Goal: Find specific page/section: Find specific page/section

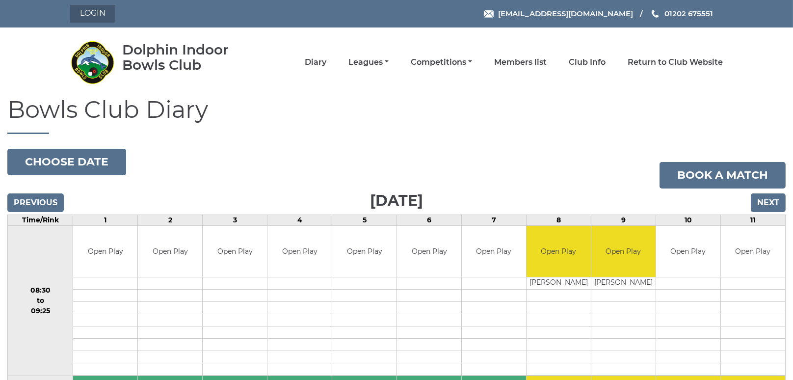
click at [89, 15] on link "Login" at bounding box center [92, 14] width 45 height 18
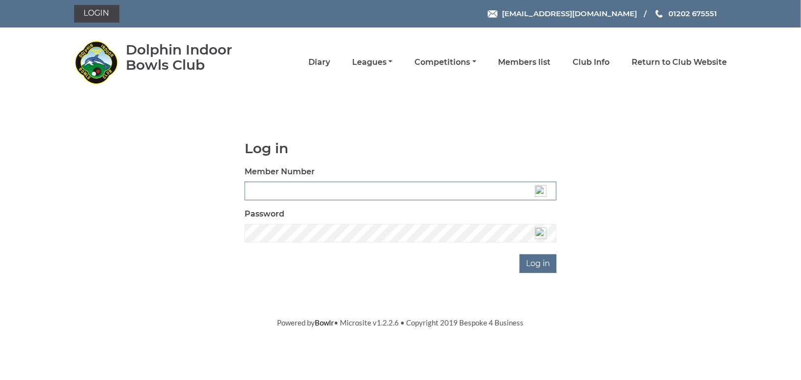
click at [272, 186] on input "Member Number" at bounding box center [400, 191] width 312 height 19
type input "3360"
click at [541, 263] on input "Log in" at bounding box center [537, 263] width 37 height 19
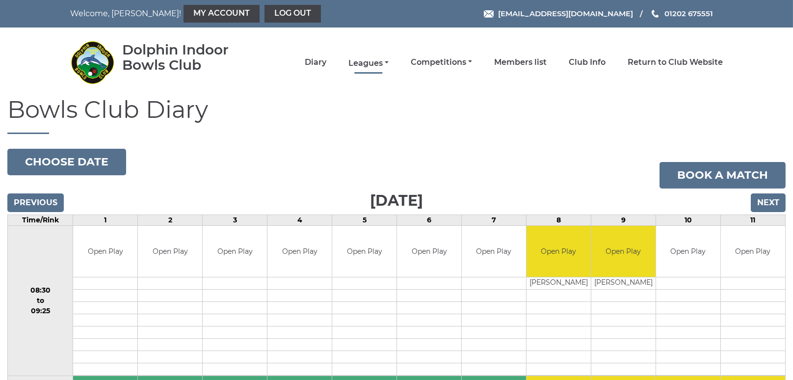
click at [366, 60] on link "Leagues" at bounding box center [369, 63] width 40 height 11
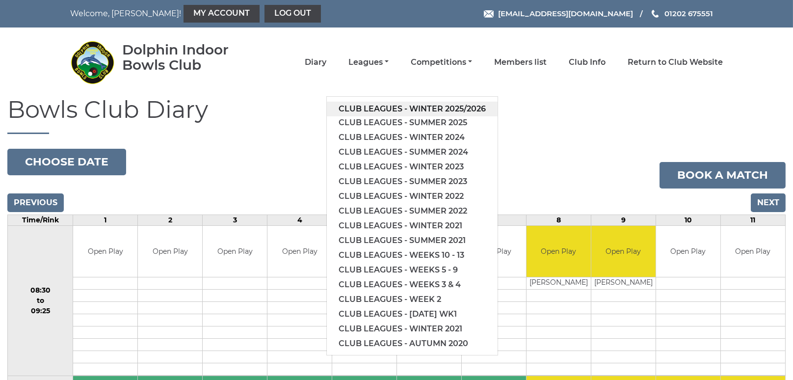
click at [406, 108] on link "Club leagues - Winter 2025/2026" at bounding box center [412, 109] width 171 height 15
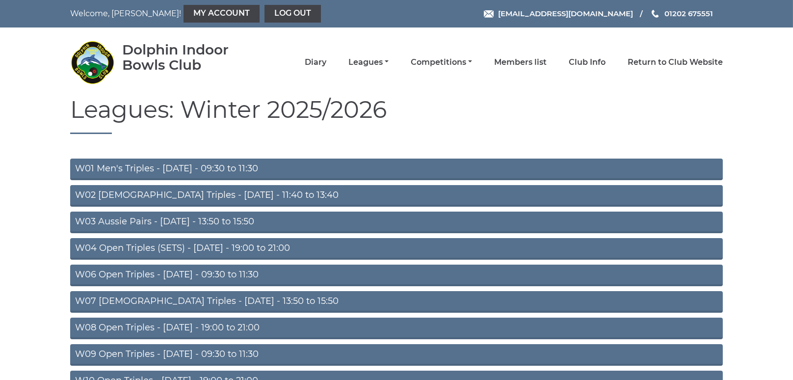
click at [191, 272] on link "W06 Open Triples - Tuesday - 09:30 to 11:30" at bounding box center [396, 276] width 653 height 22
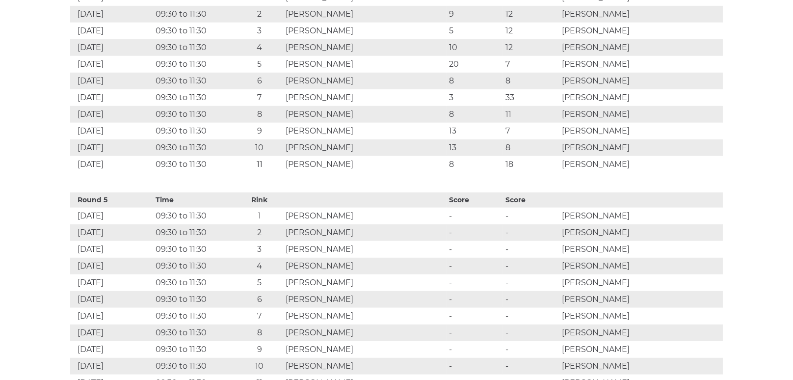
scroll to position [1388, 0]
